Goal: Transaction & Acquisition: Purchase product/service

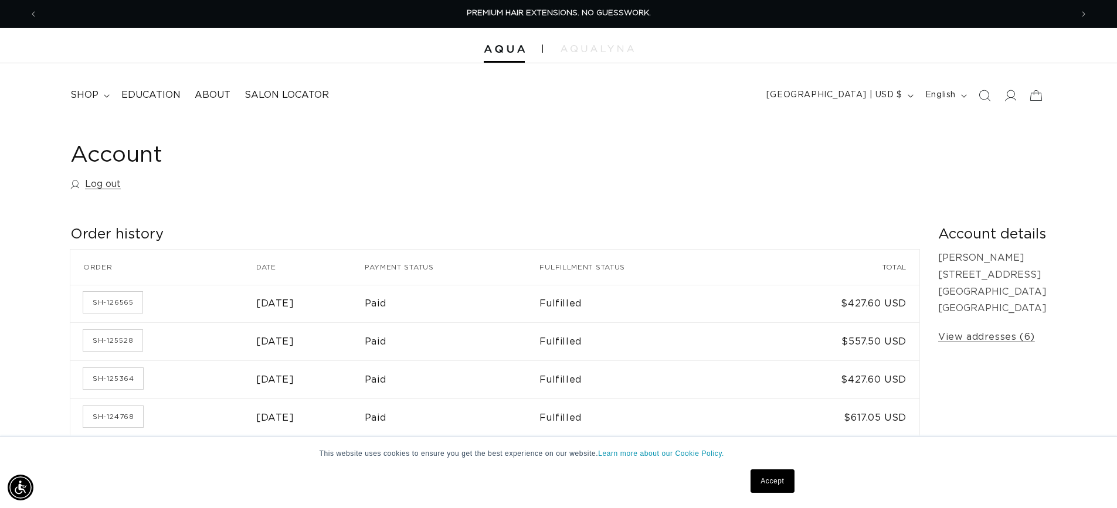
click at [985, 93] on icon "Search" at bounding box center [985, 96] width 12 height 12
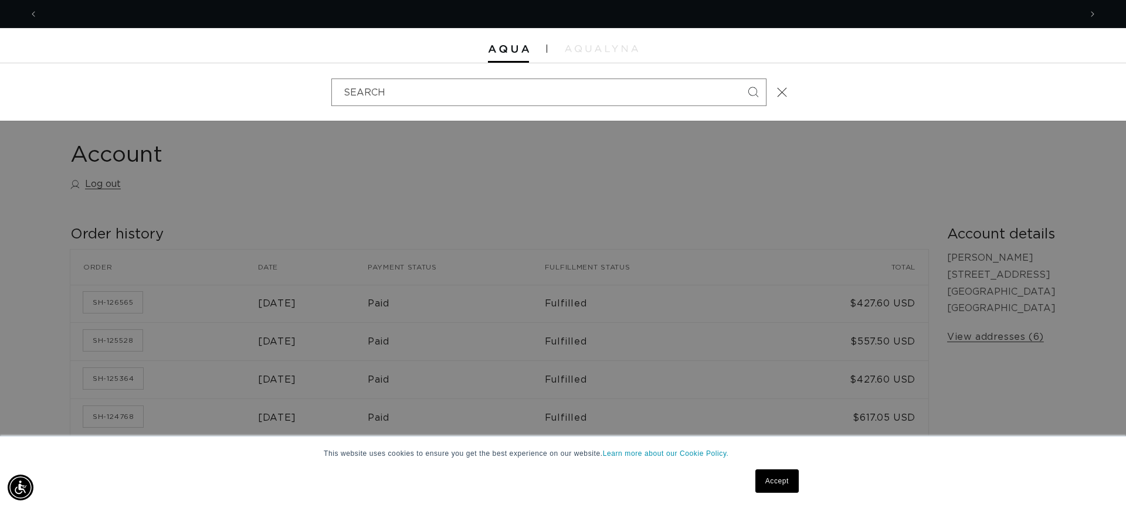
click at [512, 53] on div at bounding box center [563, 45] width 1126 height 35
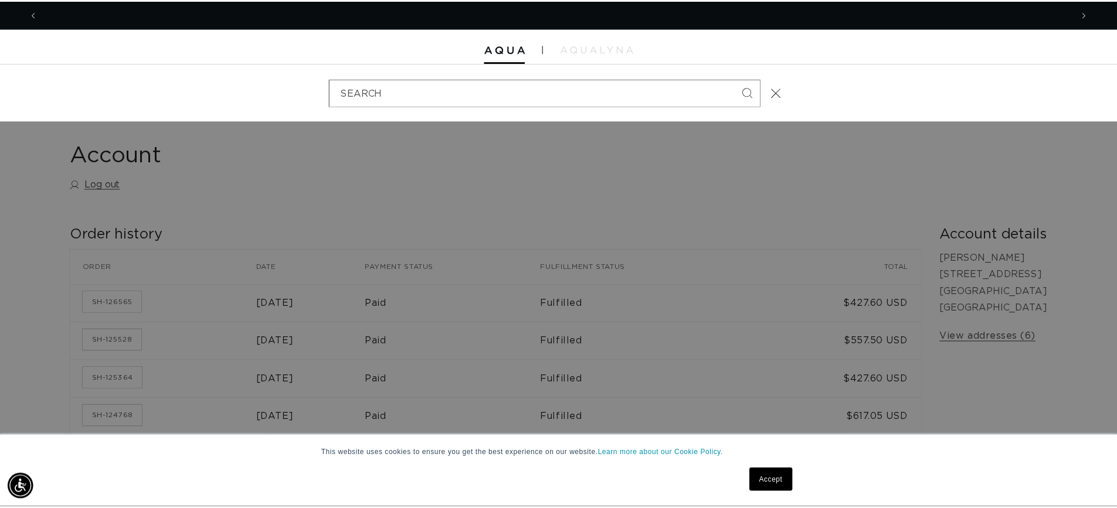
scroll to position [0, 1034]
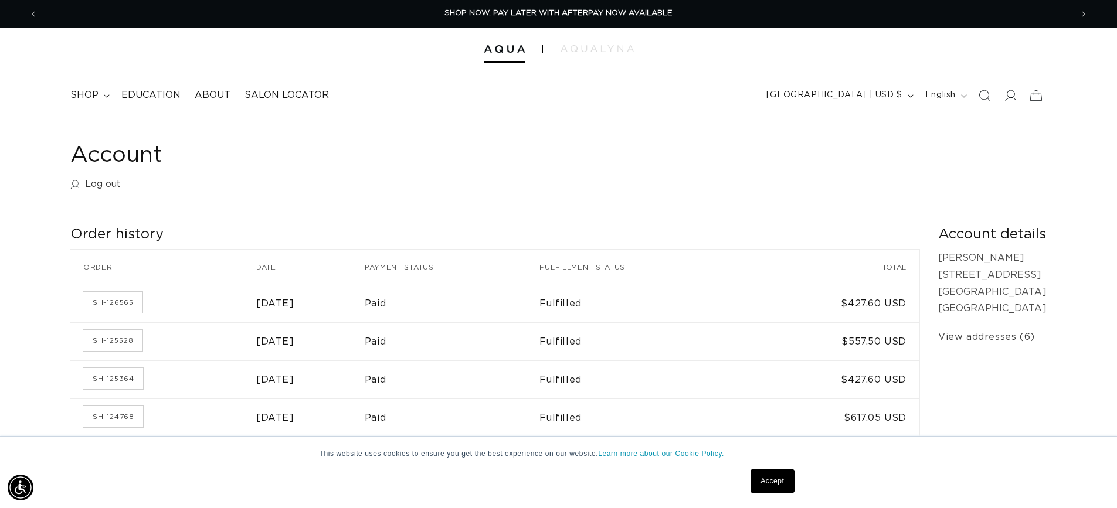
click at [512, 53] on div at bounding box center [558, 45] width 1117 height 35
click at [83, 100] on span "shop" at bounding box center [84, 95] width 28 height 12
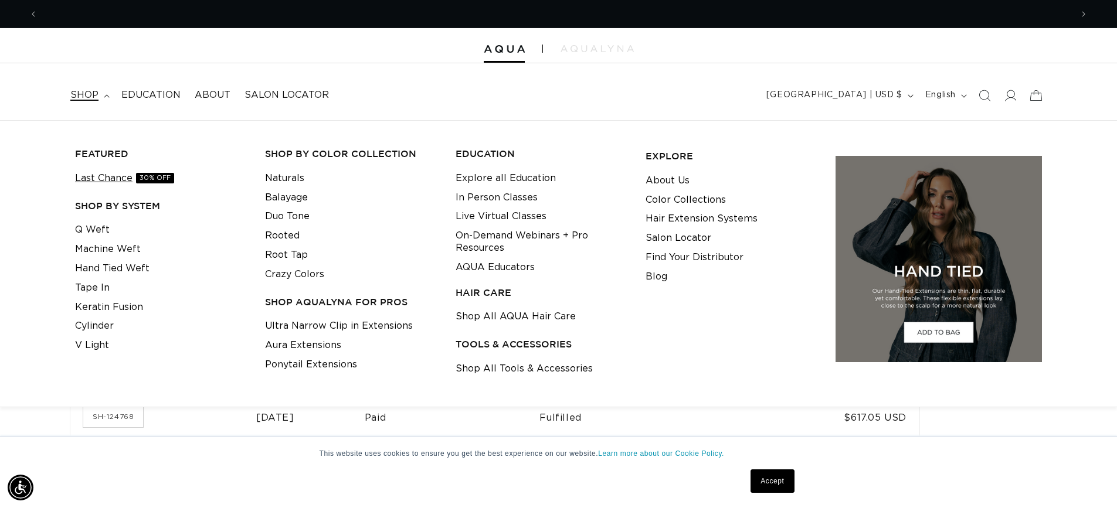
scroll to position [0, 0]
click at [94, 227] on link "Q Weft" at bounding box center [92, 229] width 35 height 19
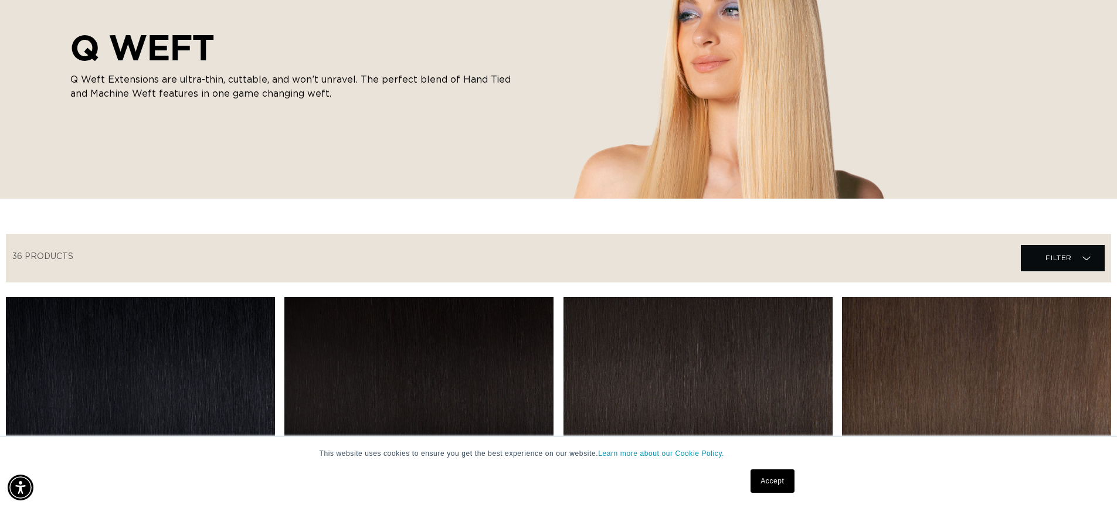
click at [782, 484] on link "Accept" at bounding box center [772, 481] width 43 height 23
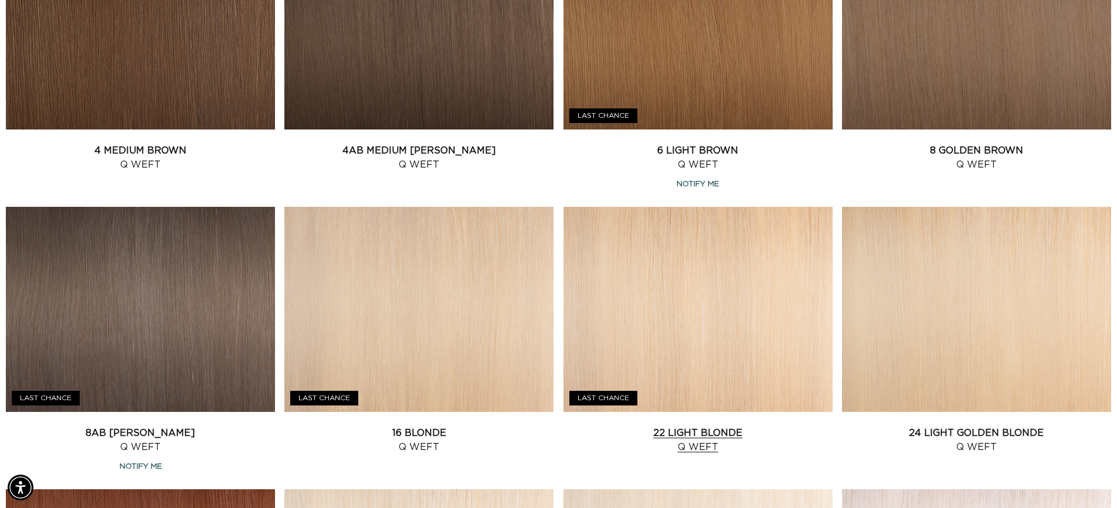
scroll to position [950, 0]
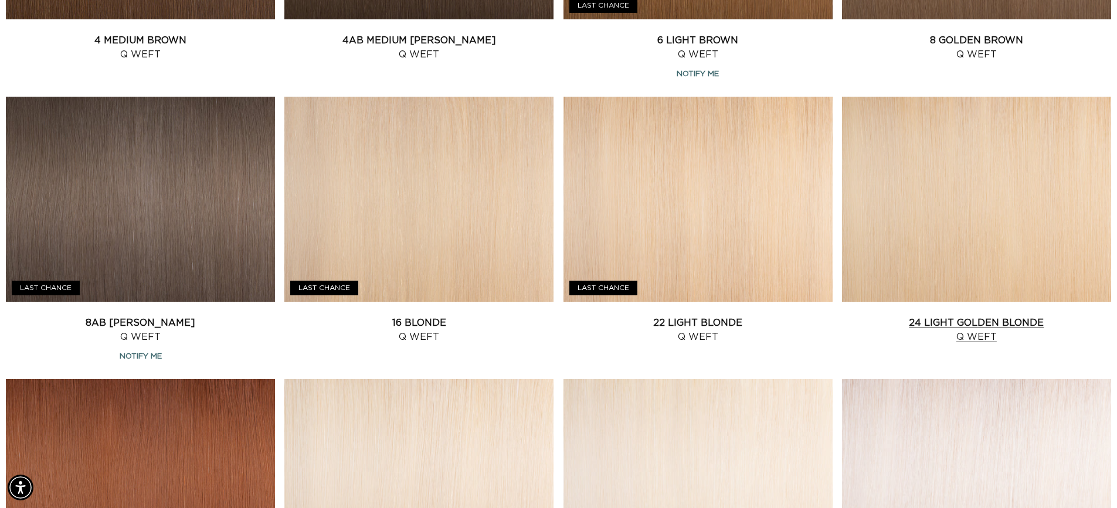
click at [877, 316] on link "24 Light Golden Blonde Q Weft" at bounding box center [976, 330] width 269 height 28
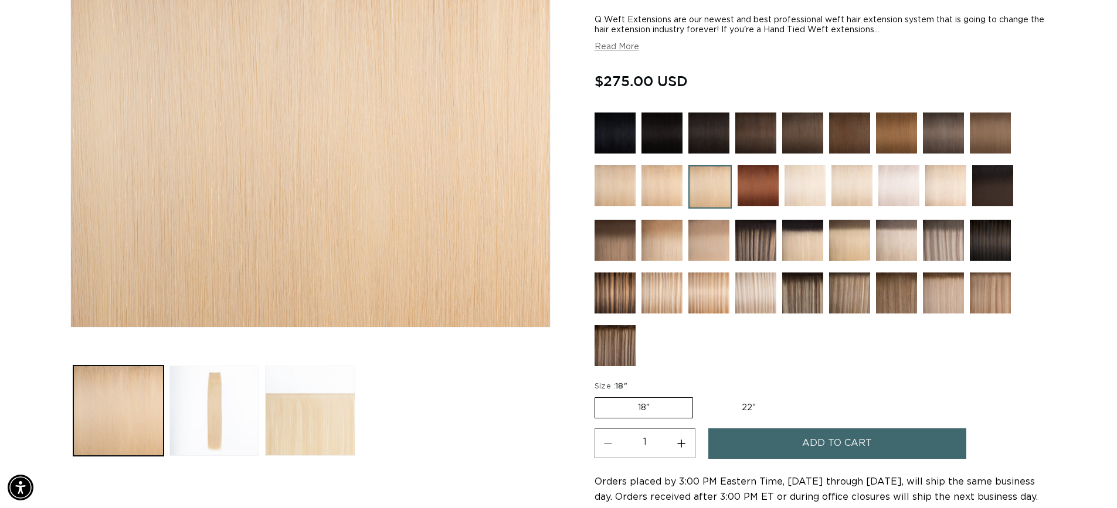
scroll to position [300, 0]
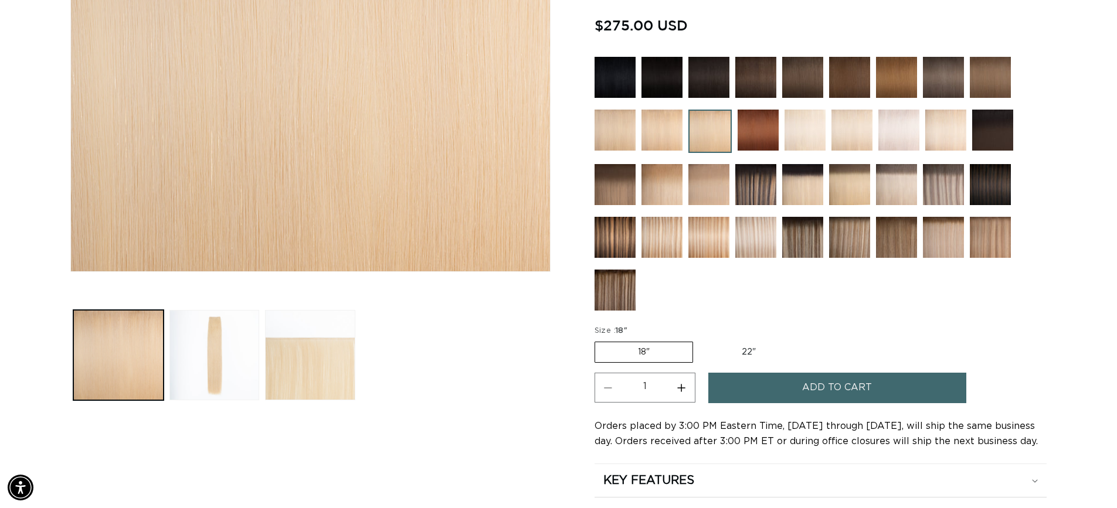
click at [813, 383] on span "Add to cart" at bounding box center [837, 388] width 70 height 30
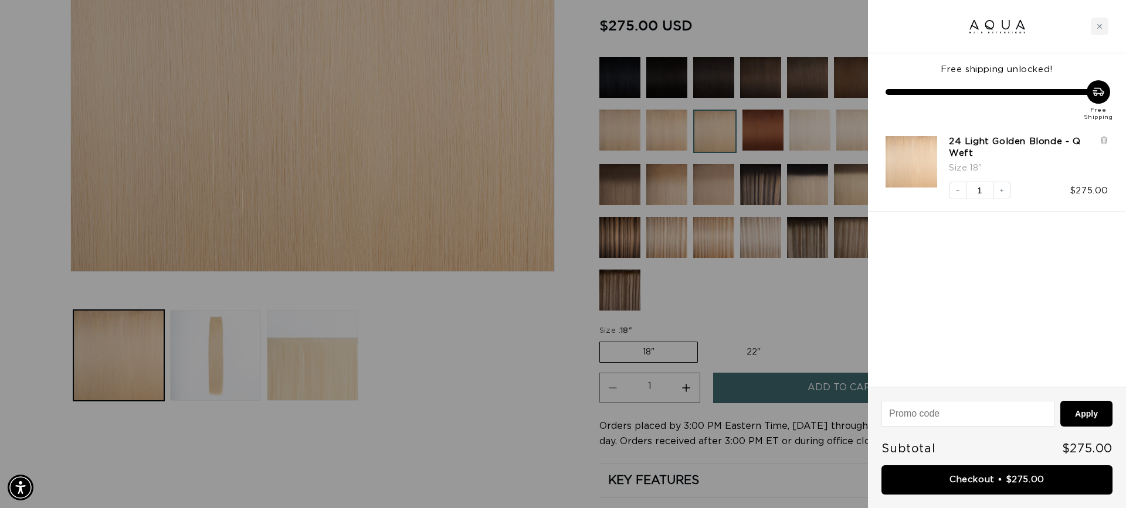
scroll to position [0, 2085]
